Goal: Navigation & Orientation: Go to known website

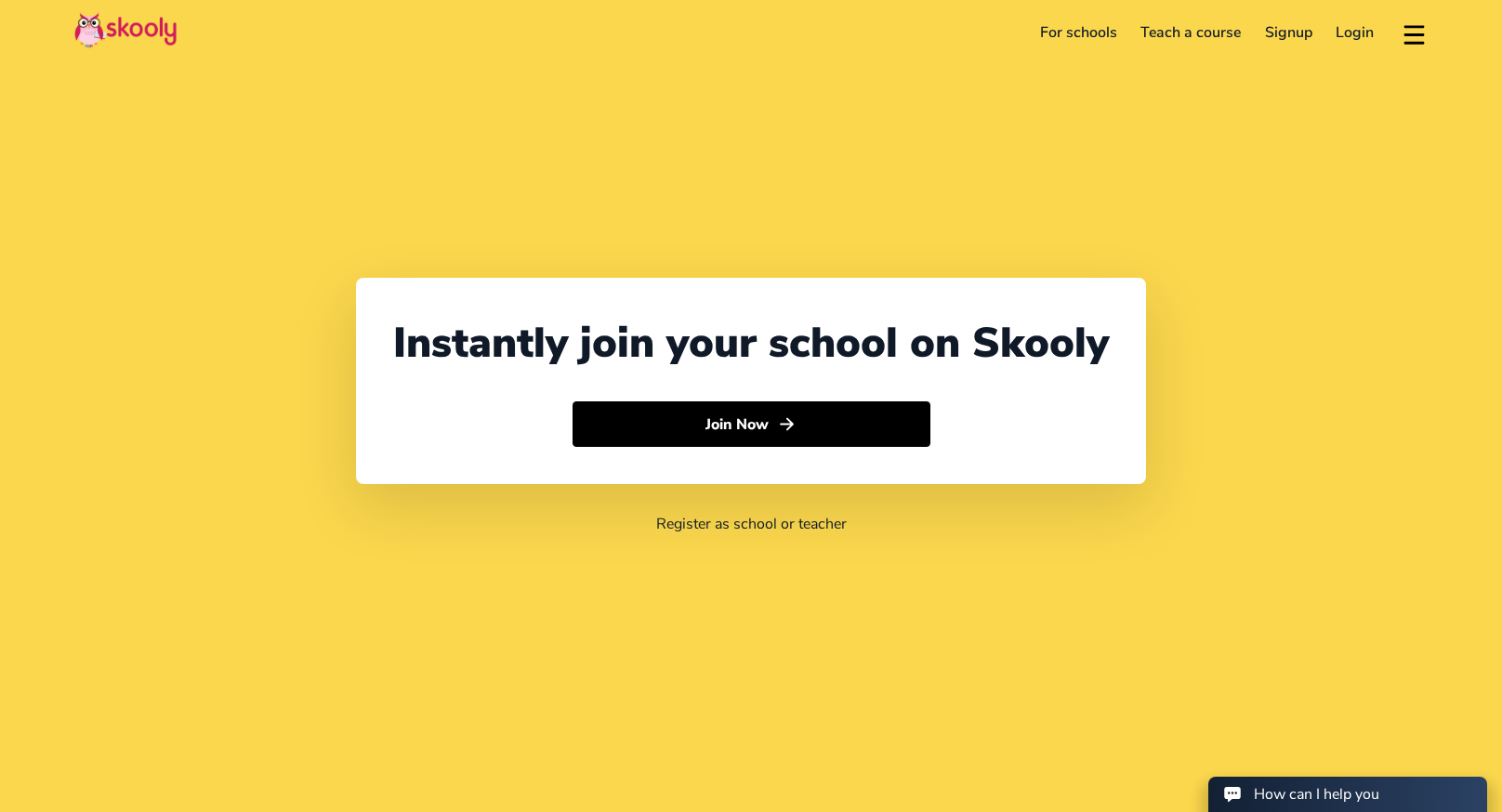
select select "65"
select select "[GEOGRAPHIC_DATA]"
select select "[GEOGRAPHIC_DATA]/[GEOGRAPHIC_DATA]"
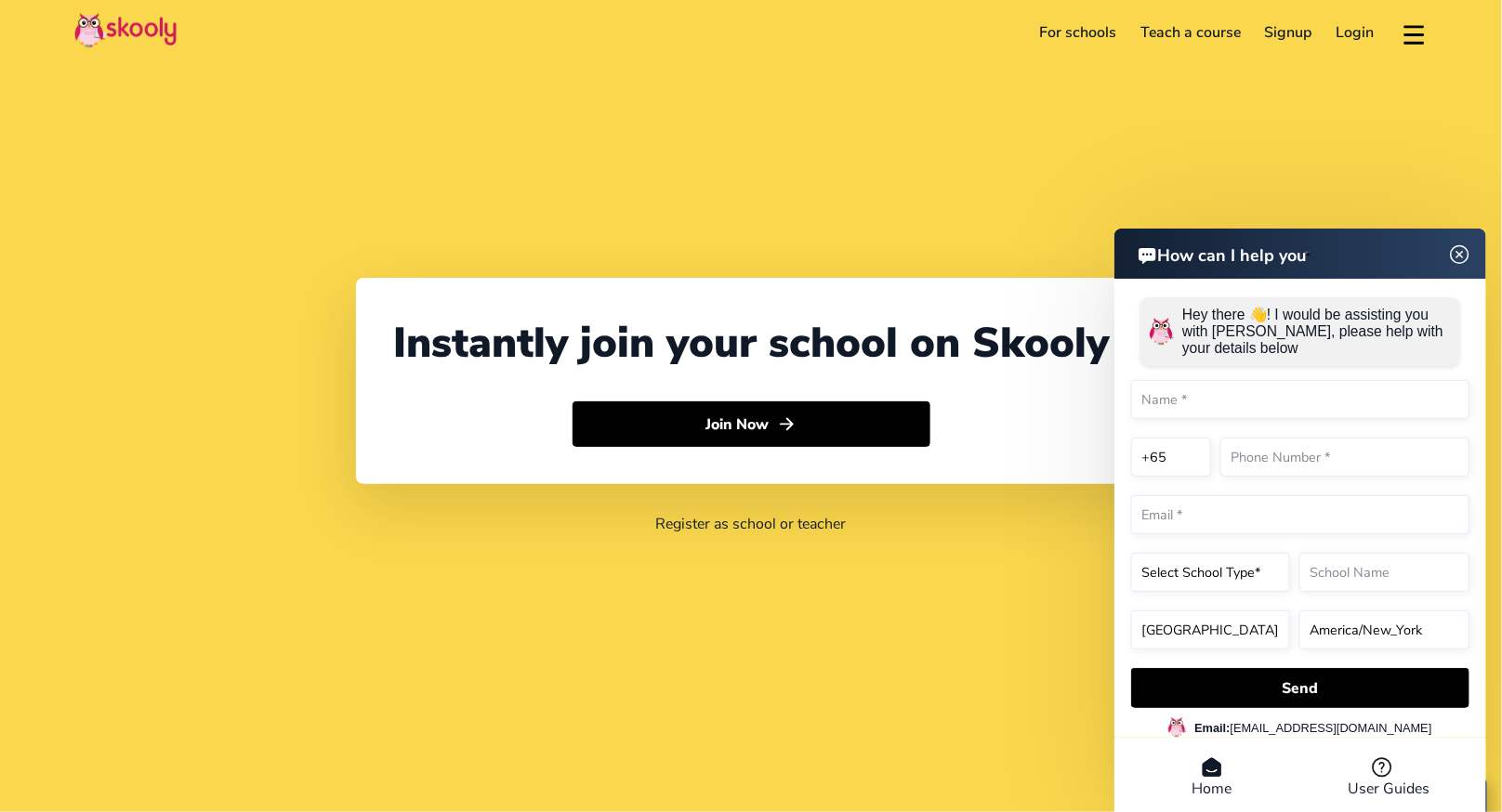
click at [1457, 248] on header "How can I help you" at bounding box center [1299, 253] width 371 height 50
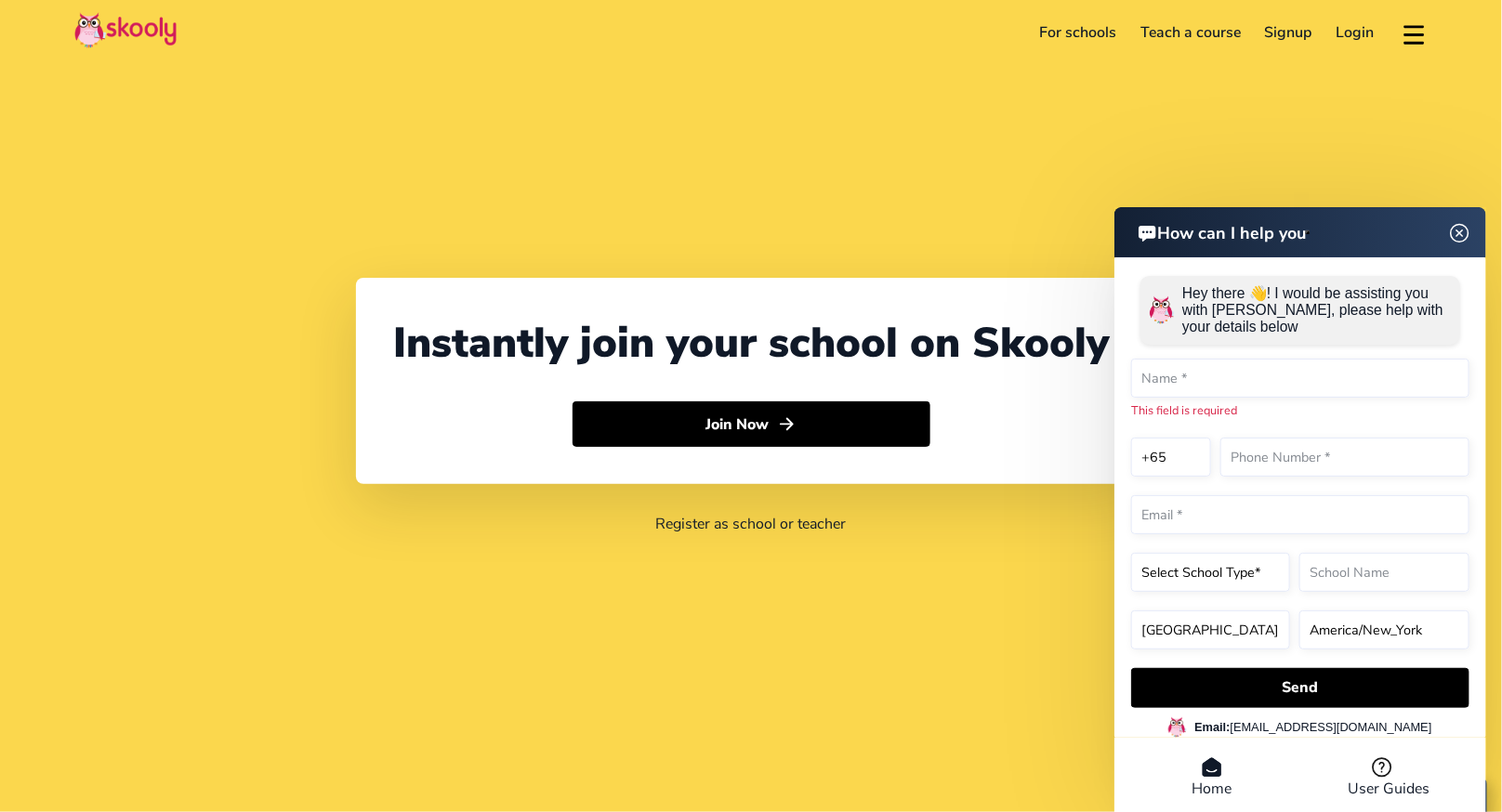
click at [1373, 175] on div "Instantly join your school on Skooly Join Now Register as school or teacher" at bounding box center [751, 406] width 1502 height 812
click at [1452, 236] on img at bounding box center [1460, 233] width 35 height 24
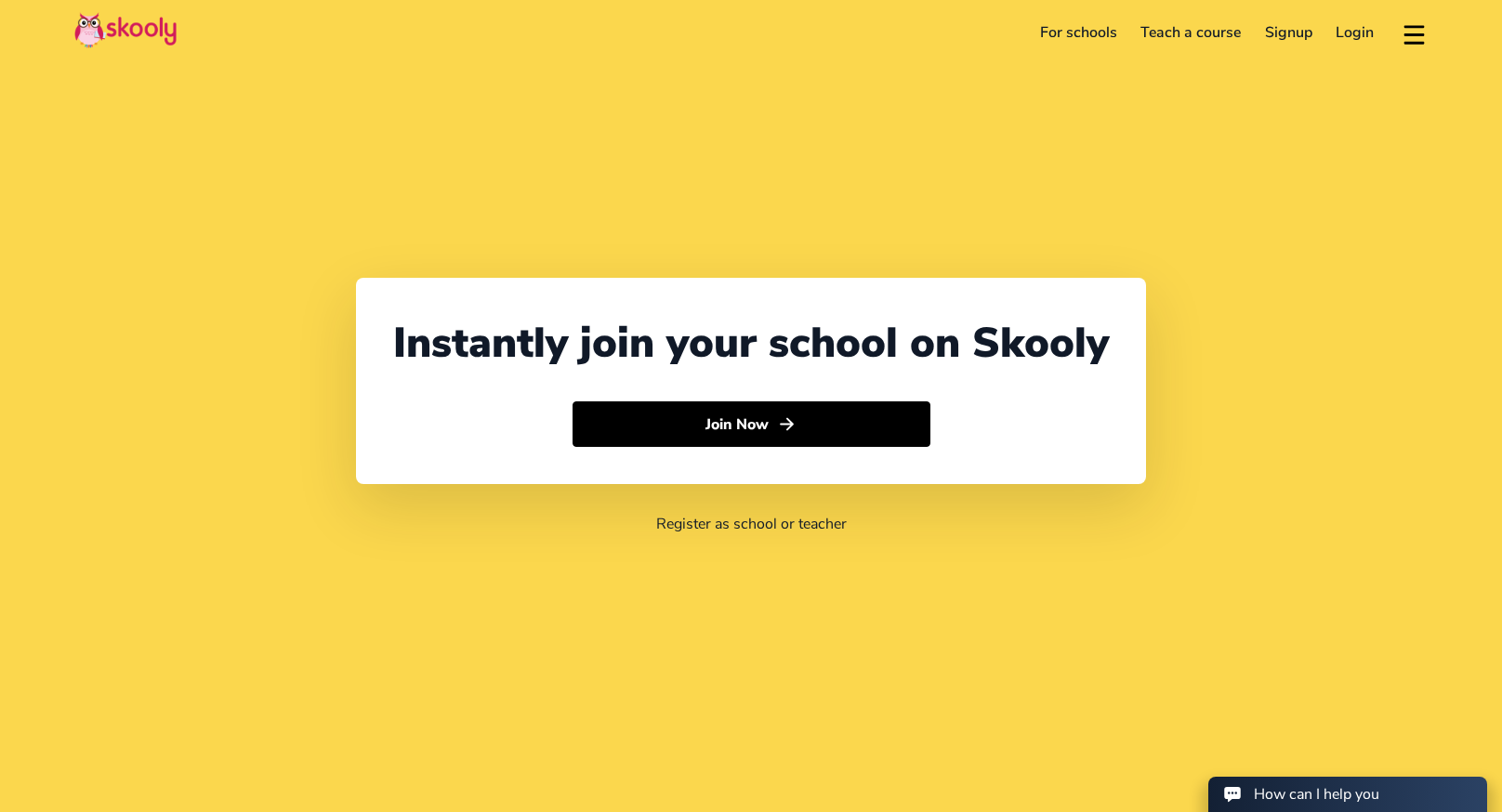
select select "65"
select select "[GEOGRAPHIC_DATA]"
select select "[GEOGRAPHIC_DATA]/[GEOGRAPHIC_DATA]"
select select "65"
select select "[GEOGRAPHIC_DATA]"
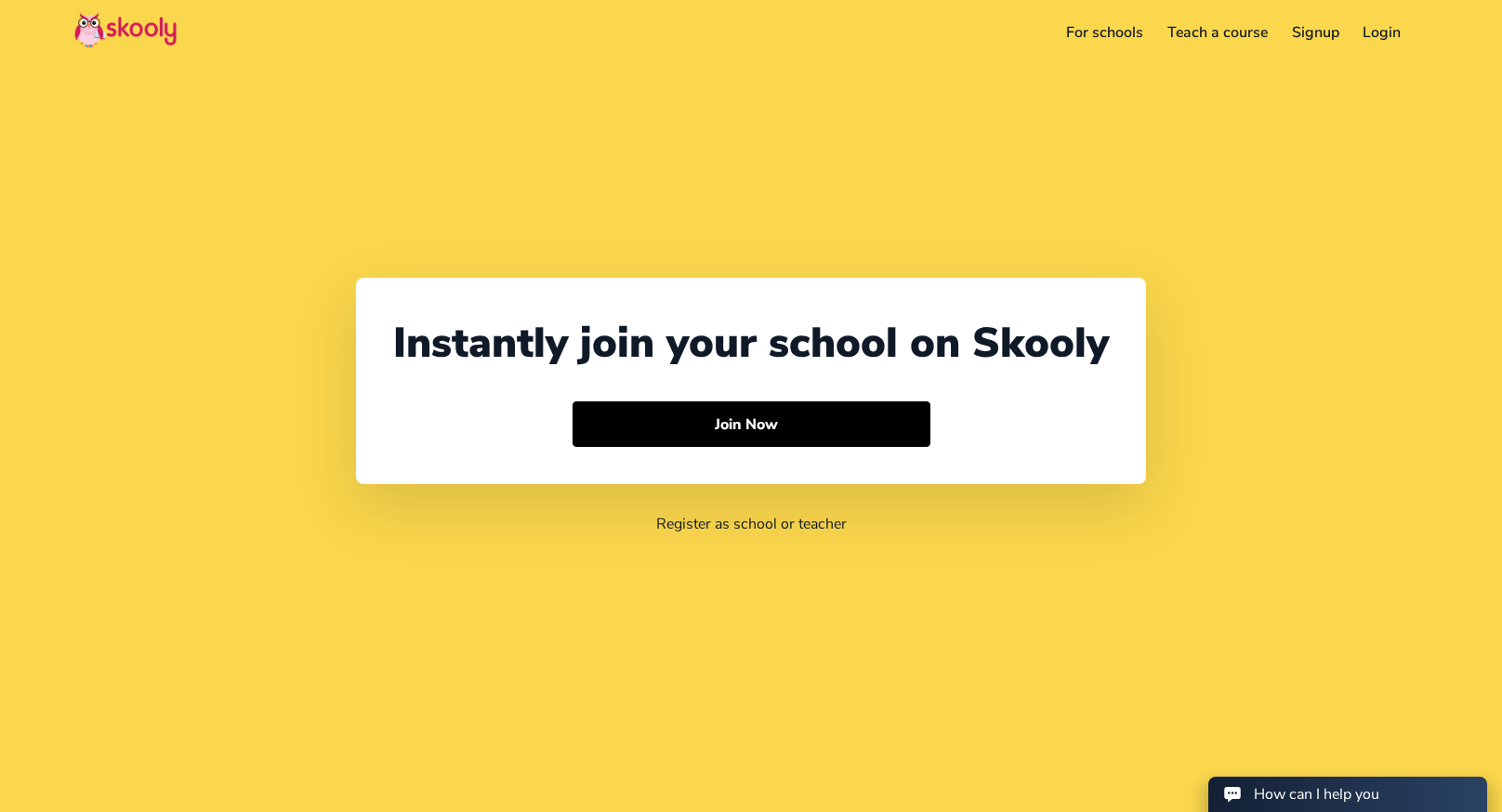
select select "[GEOGRAPHIC_DATA]/[GEOGRAPHIC_DATA]"
select select "65"
select select "[GEOGRAPHIC_DATA]"
select select "[GEOGRAPHIC_DATA]/[GEOGRAPHIC_DATA]"
